Goal: Task Accomplishment & Management: Manage account settings

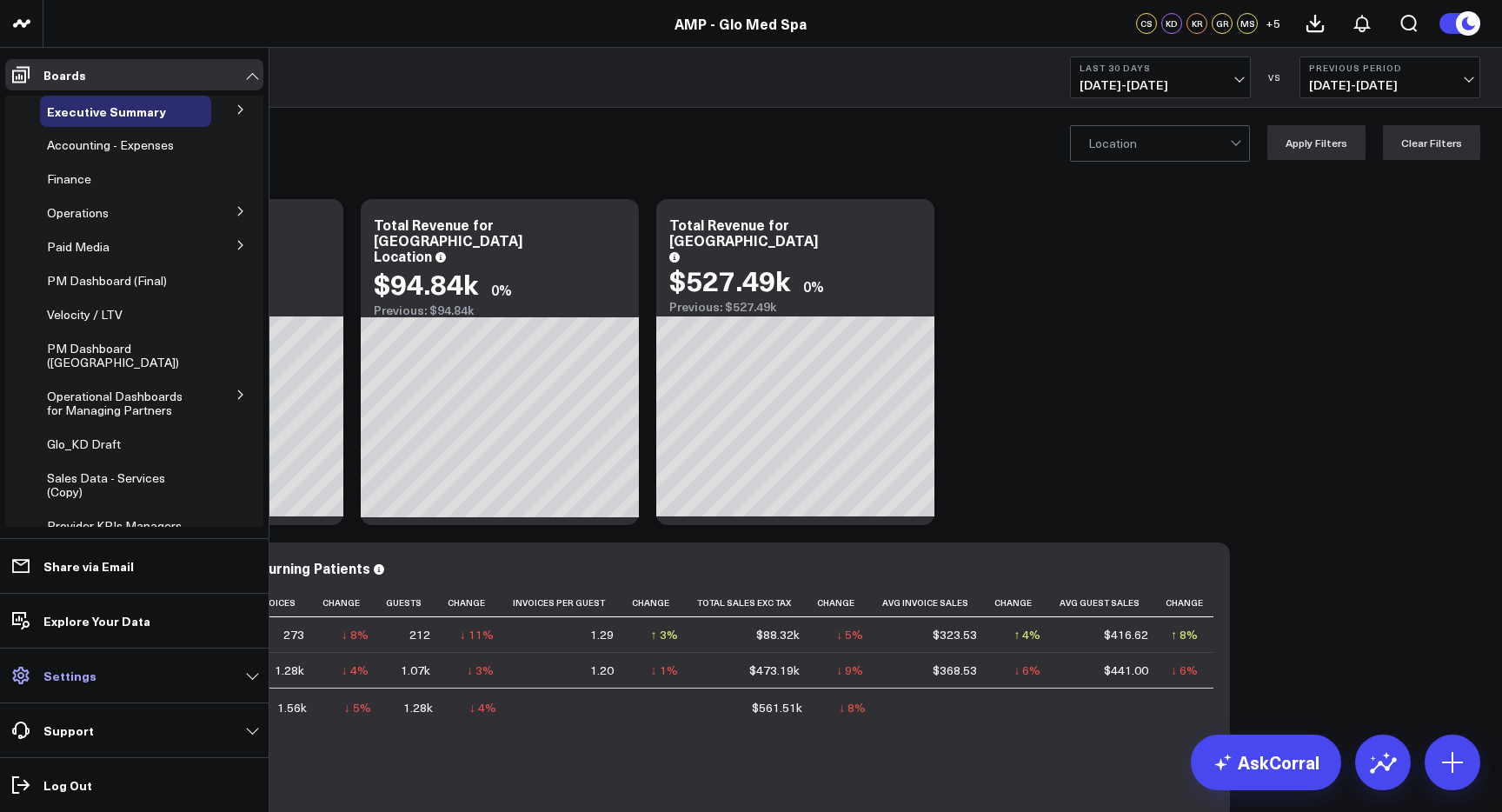
click at [137, 665] on link "Settings" at bounding box center [135, 675] width 259 height 31
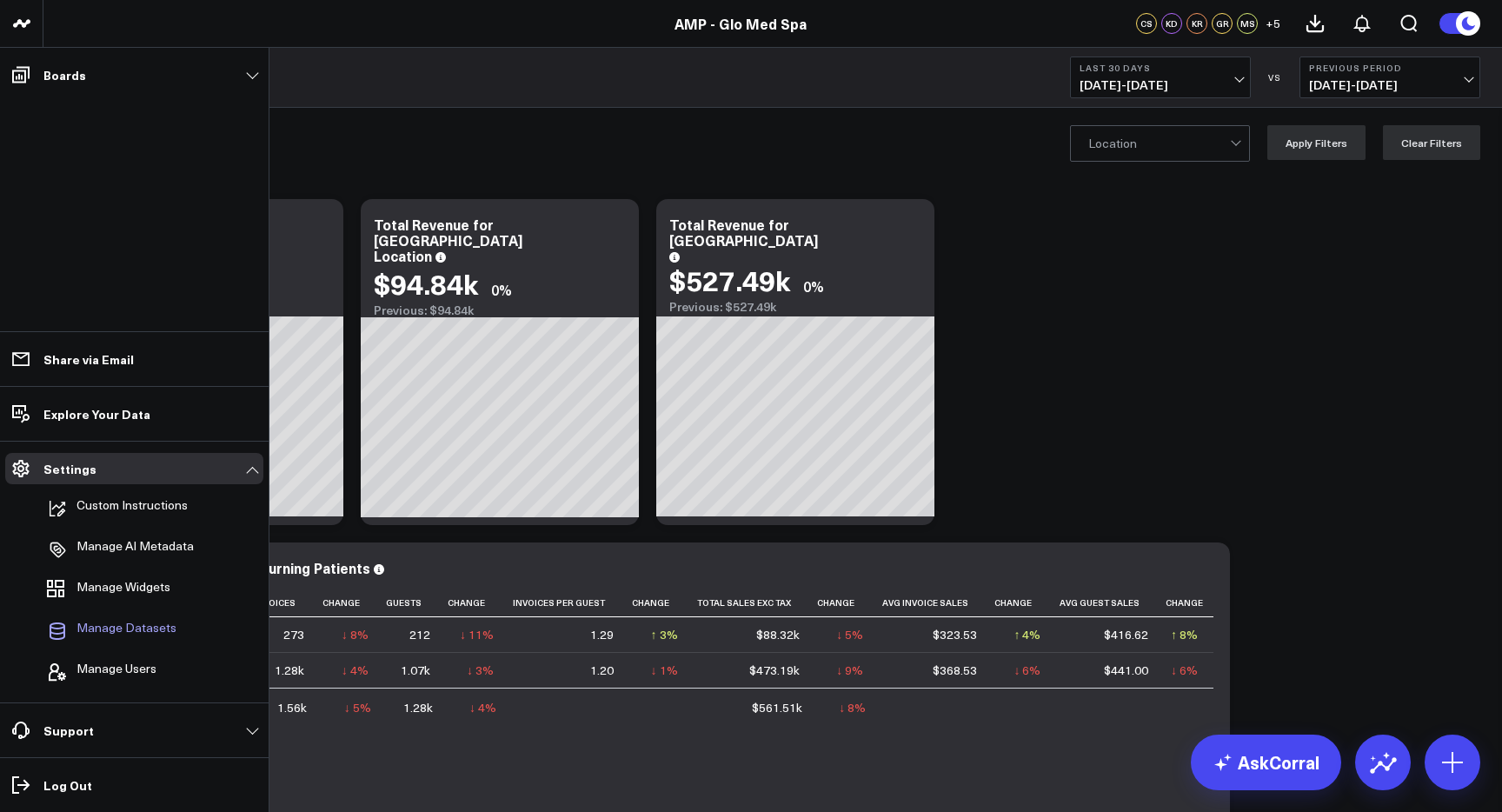
click at [137, 621] on span "Manage Datasets" at bounding box center [127, 631] width 100 height 21
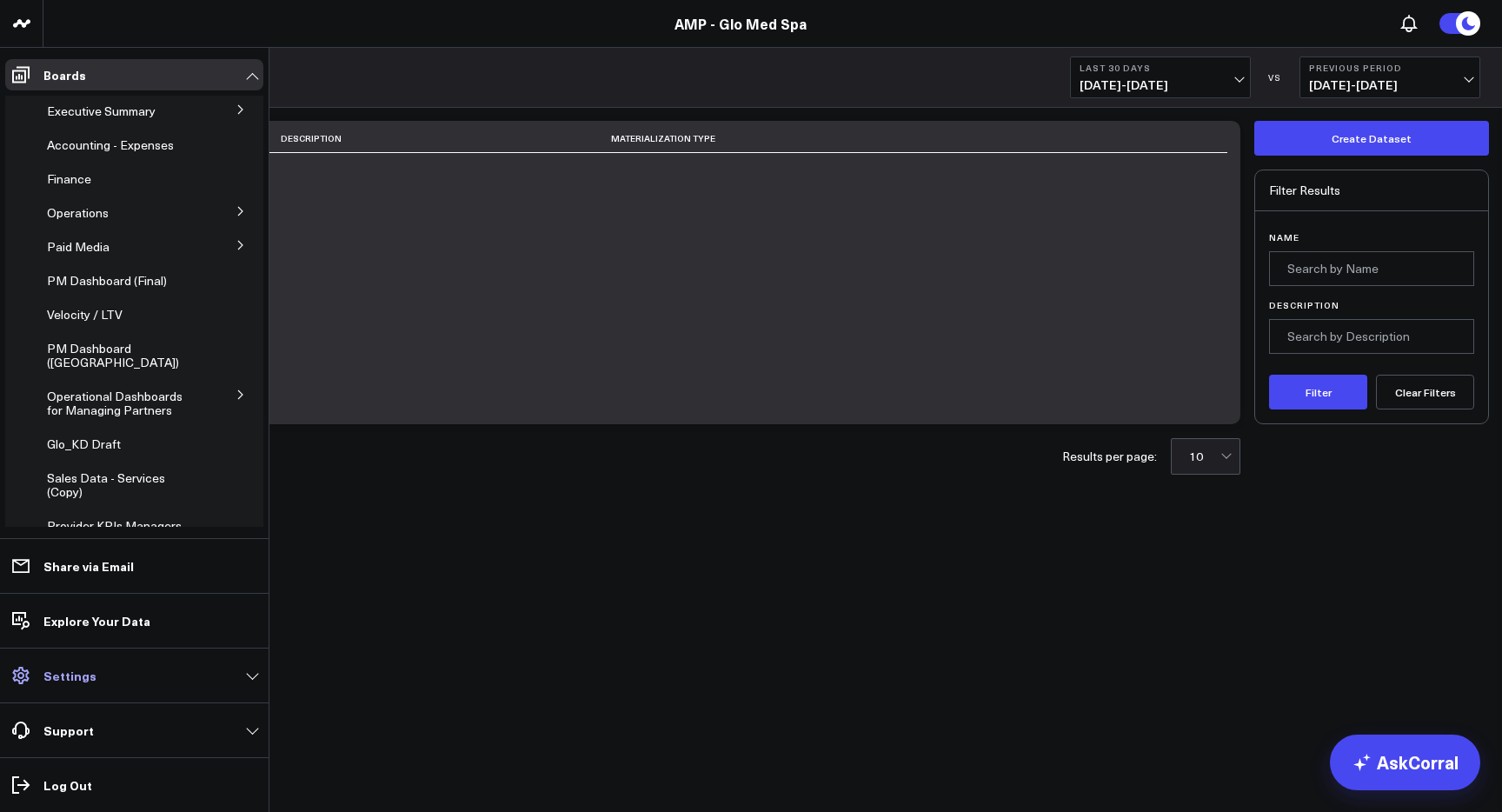
click at [130, 678] on link "Settings" at bounding box center [135, 675] width 259 height 31
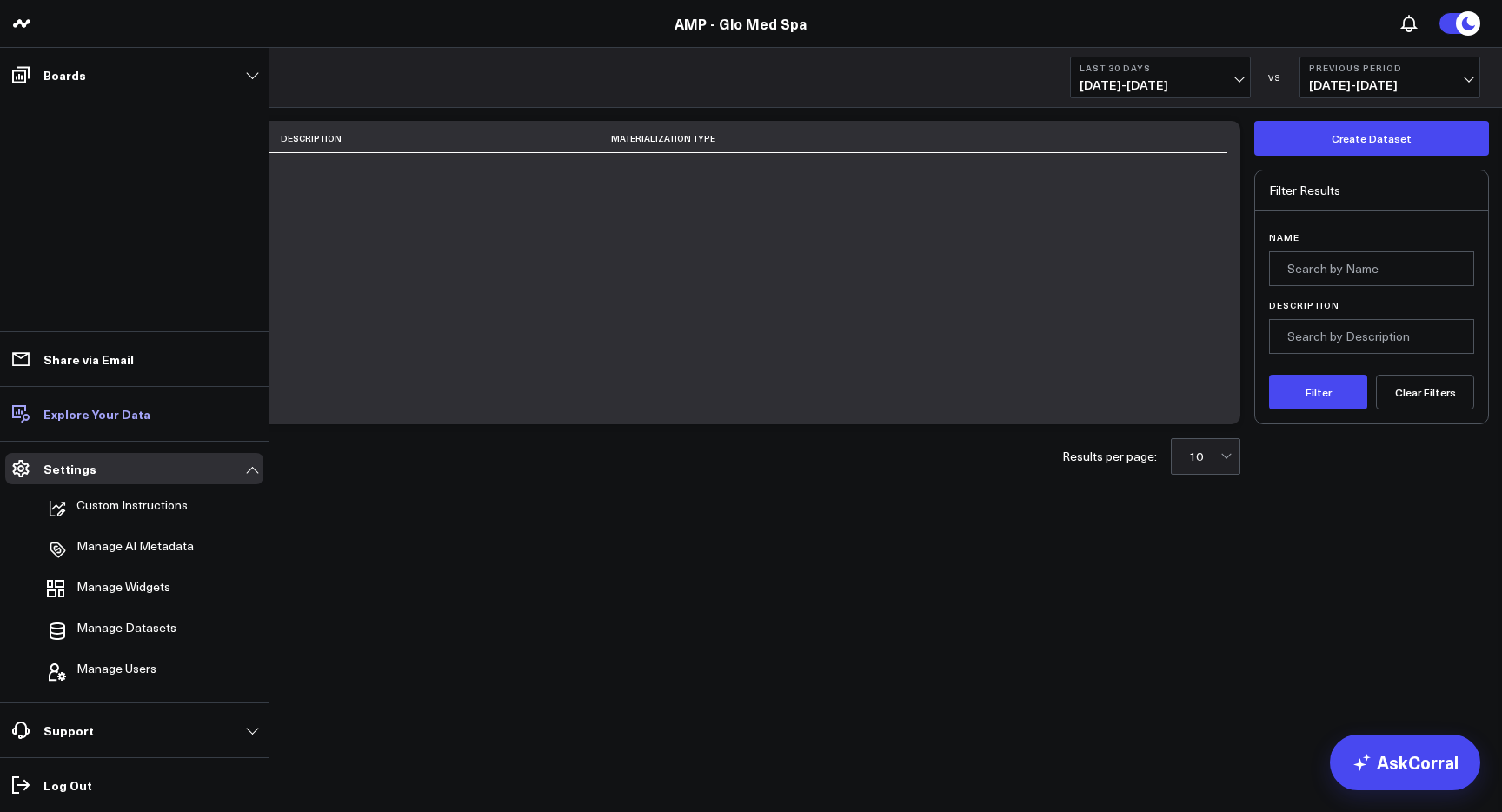
click at [124, 410] on p "Explore Your Data" at bounding box center [96, 413] width 107 height 14
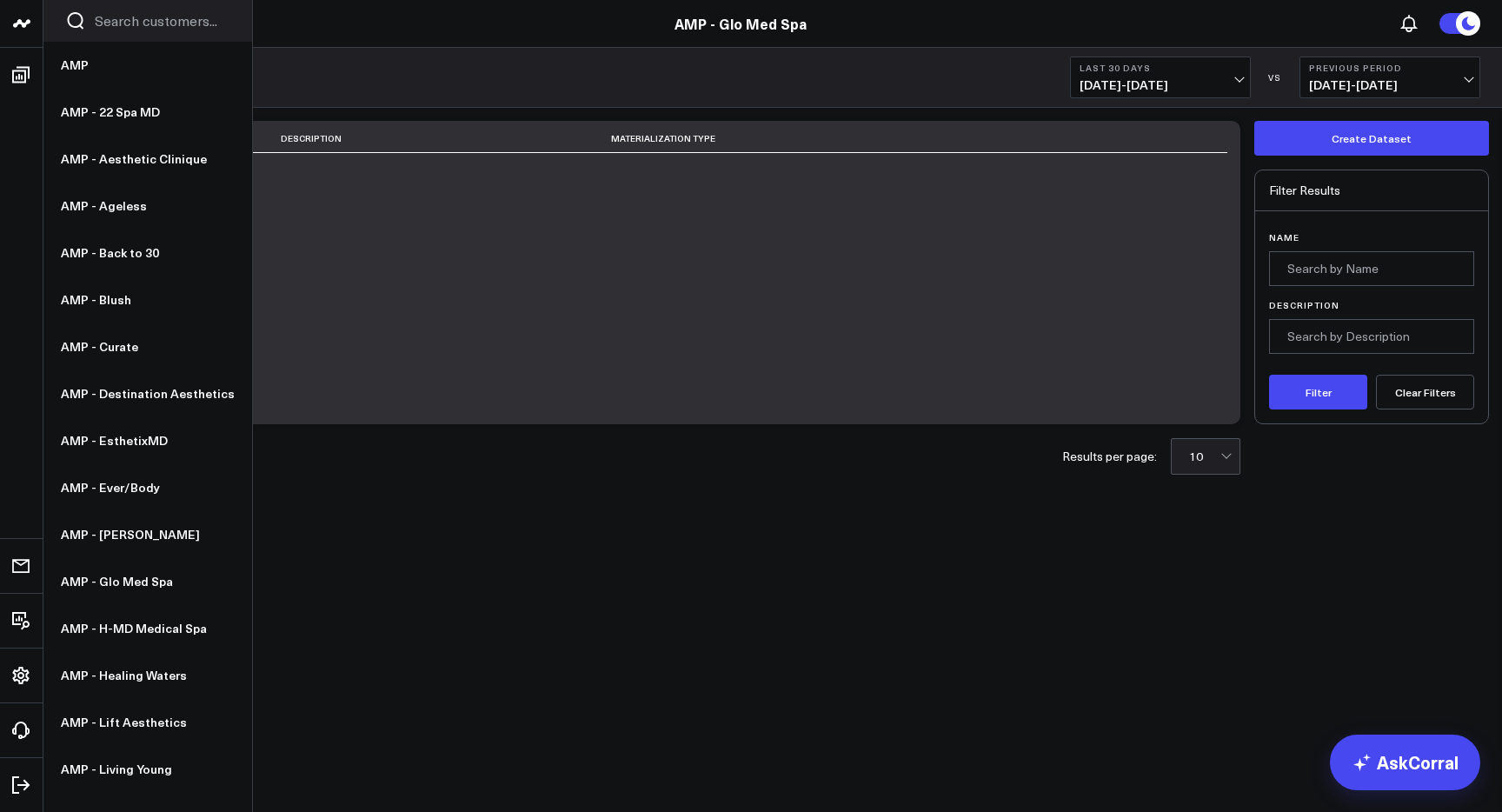
click at [112, 25] on input "Search customers input" at bounding box center [162, 20] width 136 height 19
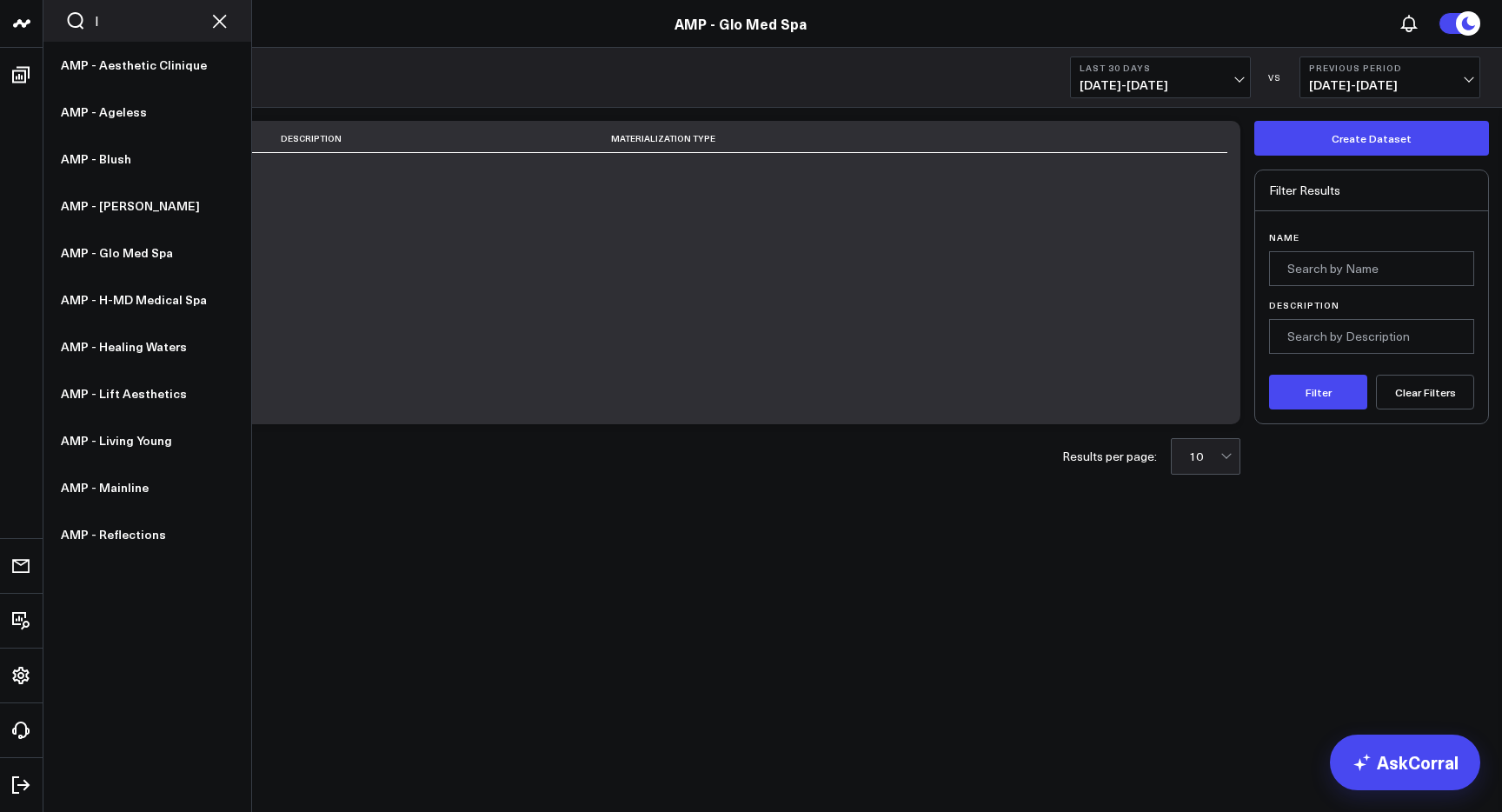
type input "le"
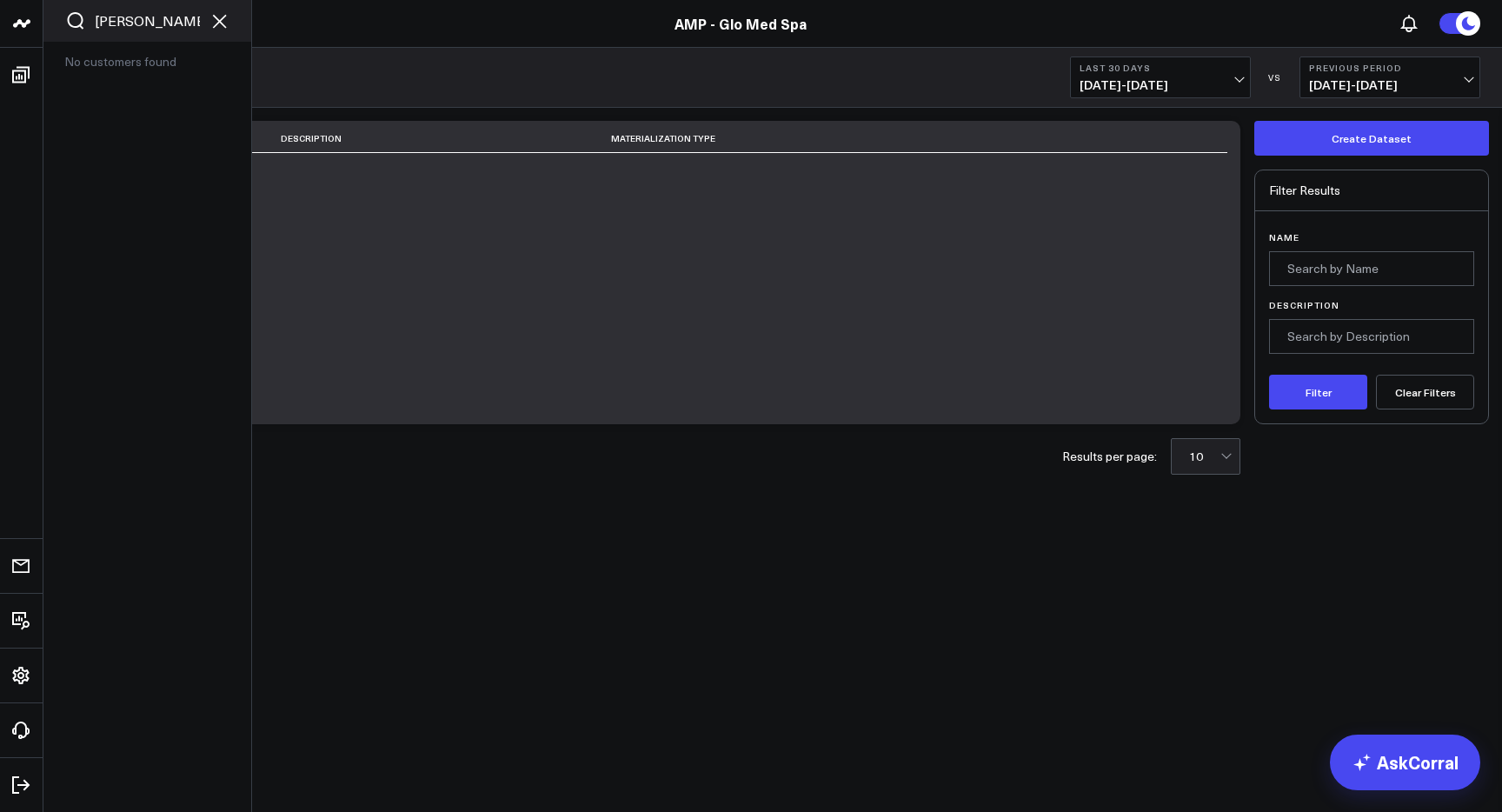
click at [20, 22] on icon at bounding box center [17, 23] width 9 height 8
